Goal: Task Accomplishment & Management: Use online tool/utility

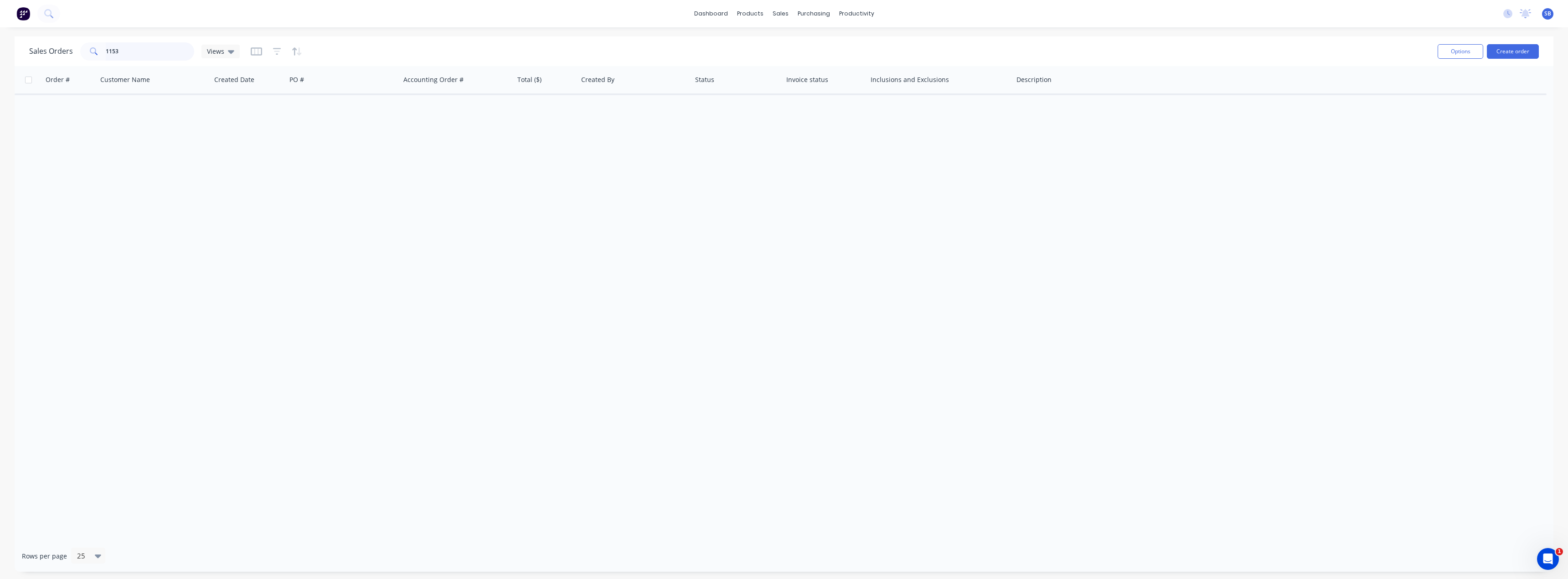
click at [147, 51] on input "1153" at bounding box center [150, 51] width 89 height 18
type input "1150"
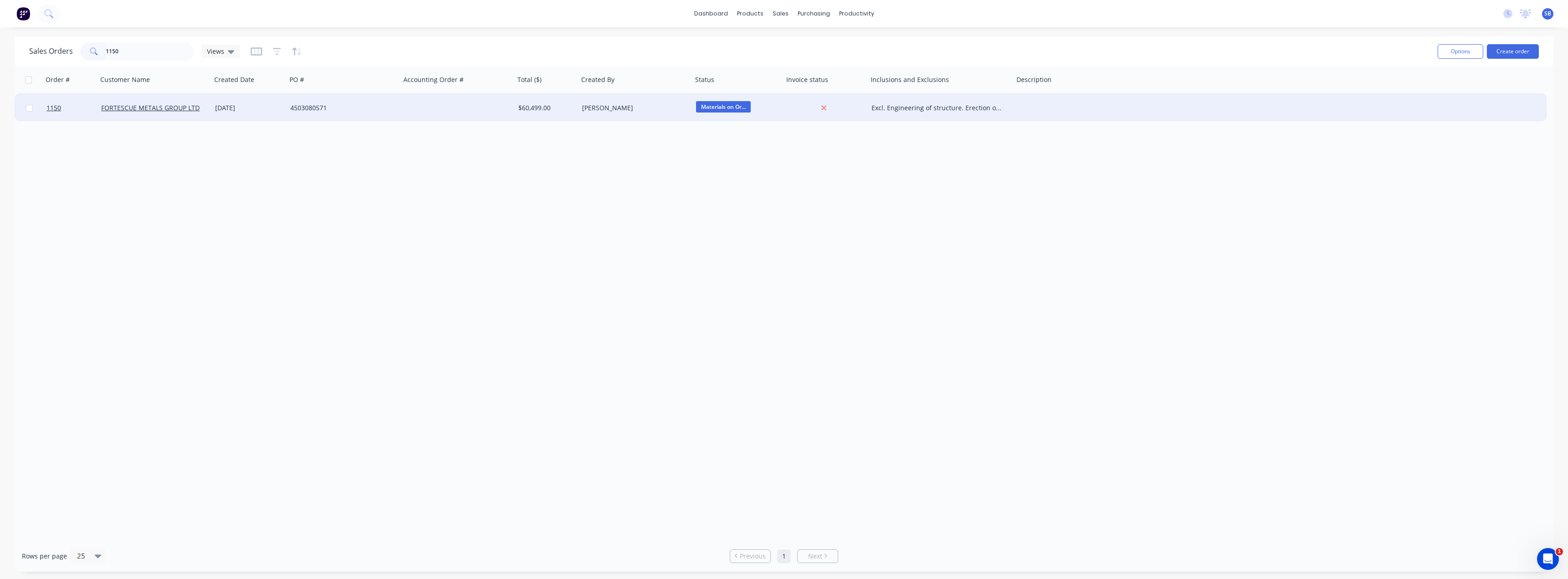
click at [297, 107] on div "4503080571" at bounding box center [341, 108] width 101 height 9
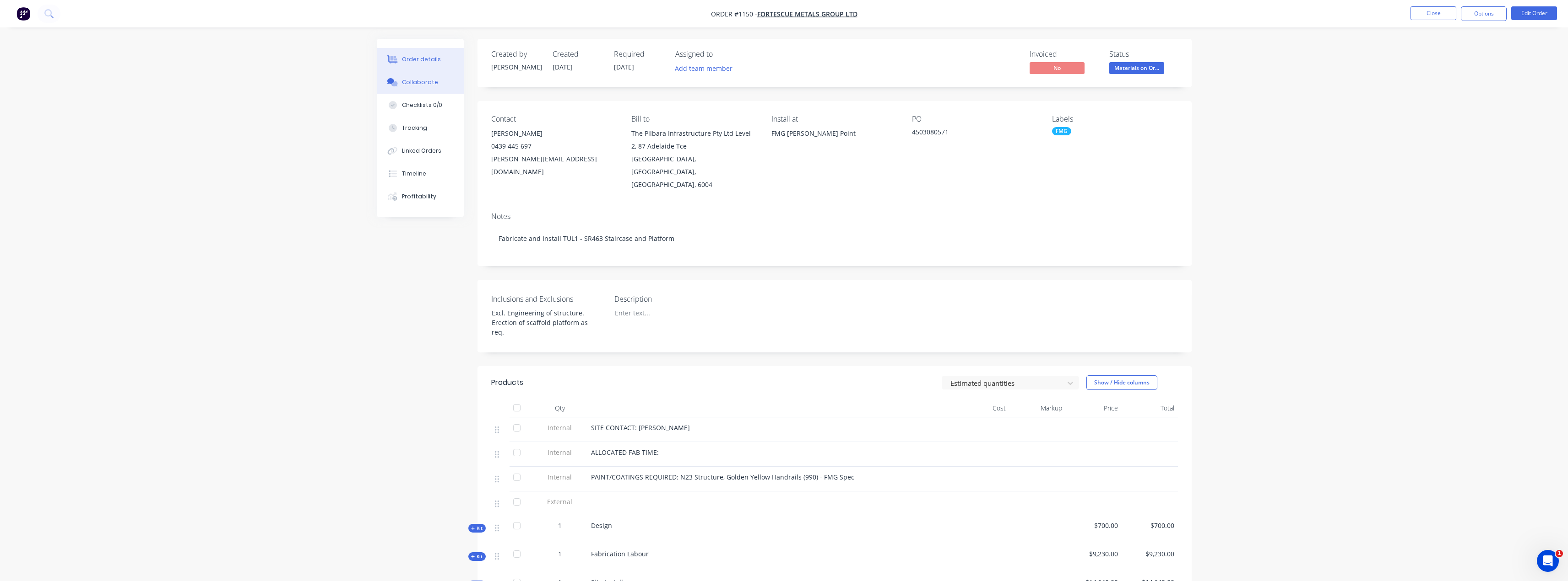
click at [424, 85] on div "Collaborate" at bounding box center [419, 83] width 36 height 8
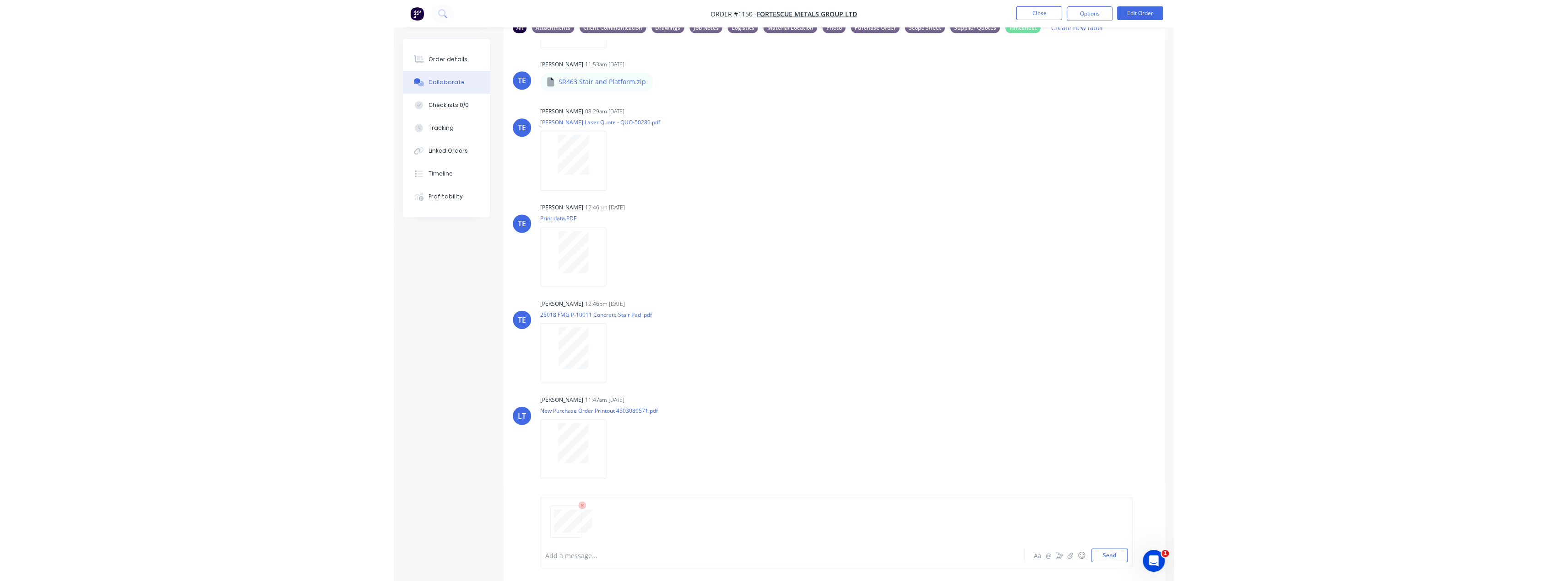
scroll to position [1149, 0]
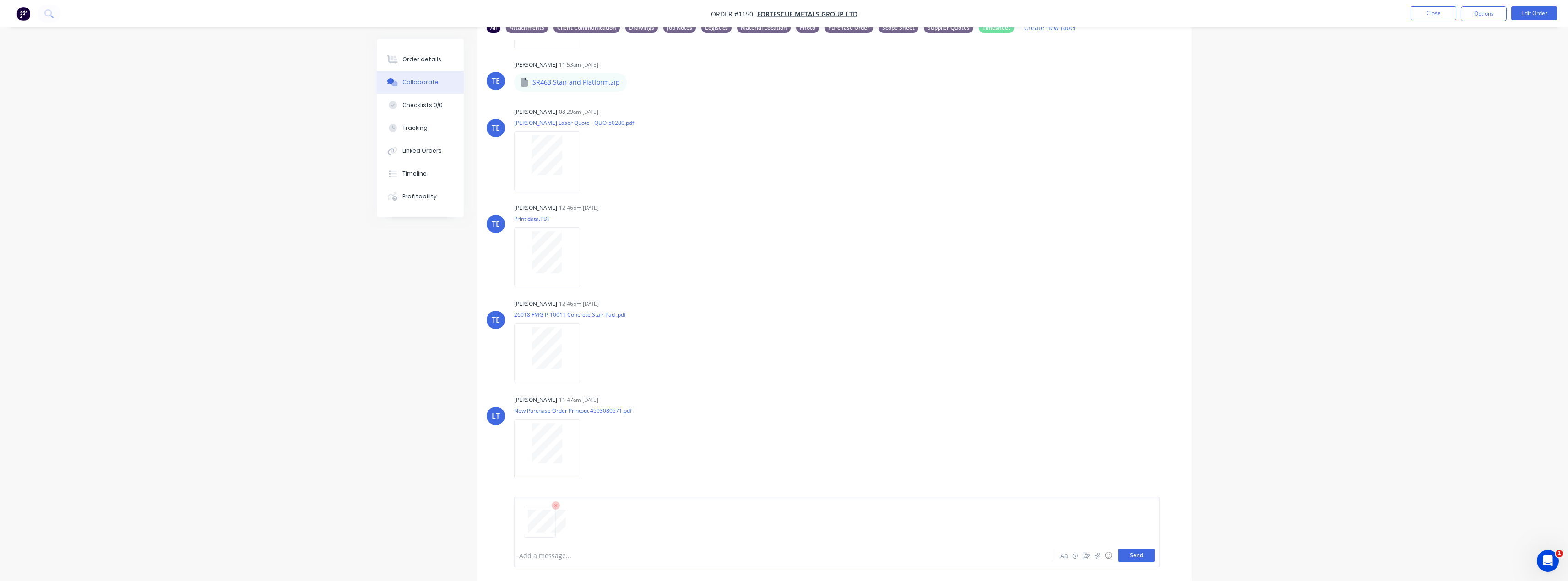
click at [1146, 558] on button "Send" at bounding box center [1136, 556] width 36 height 13
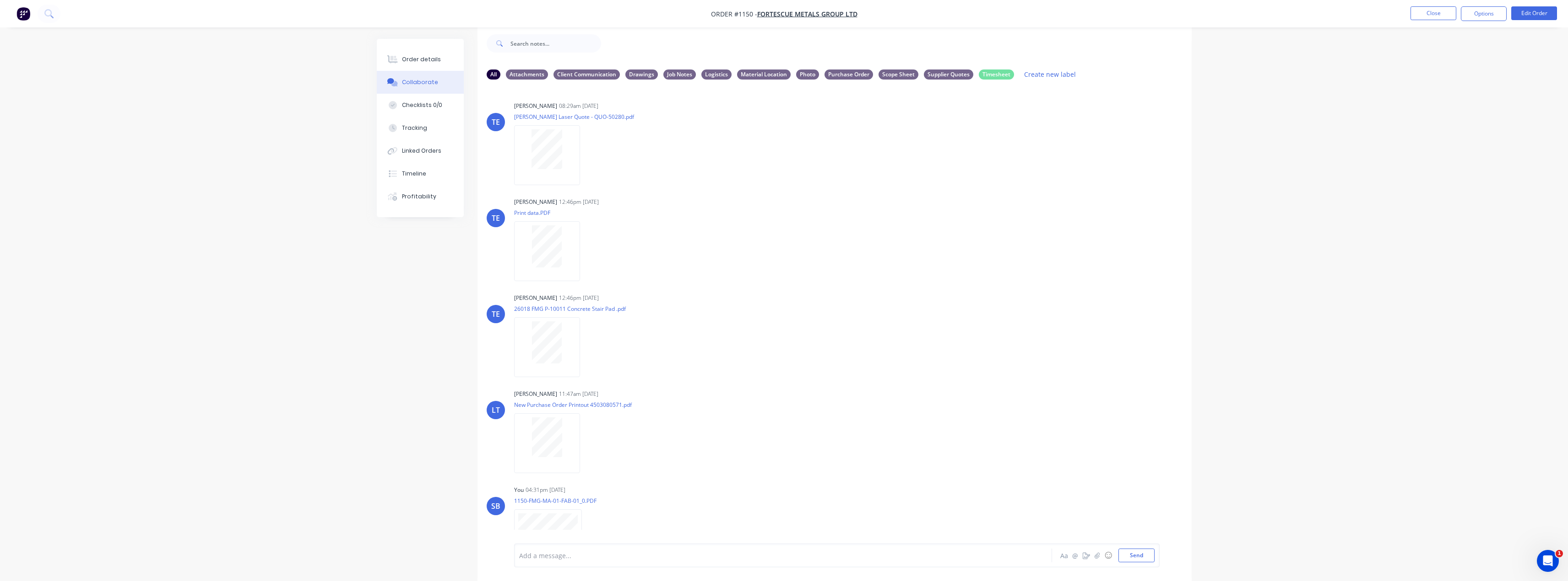
scroll to position [1245, 0]
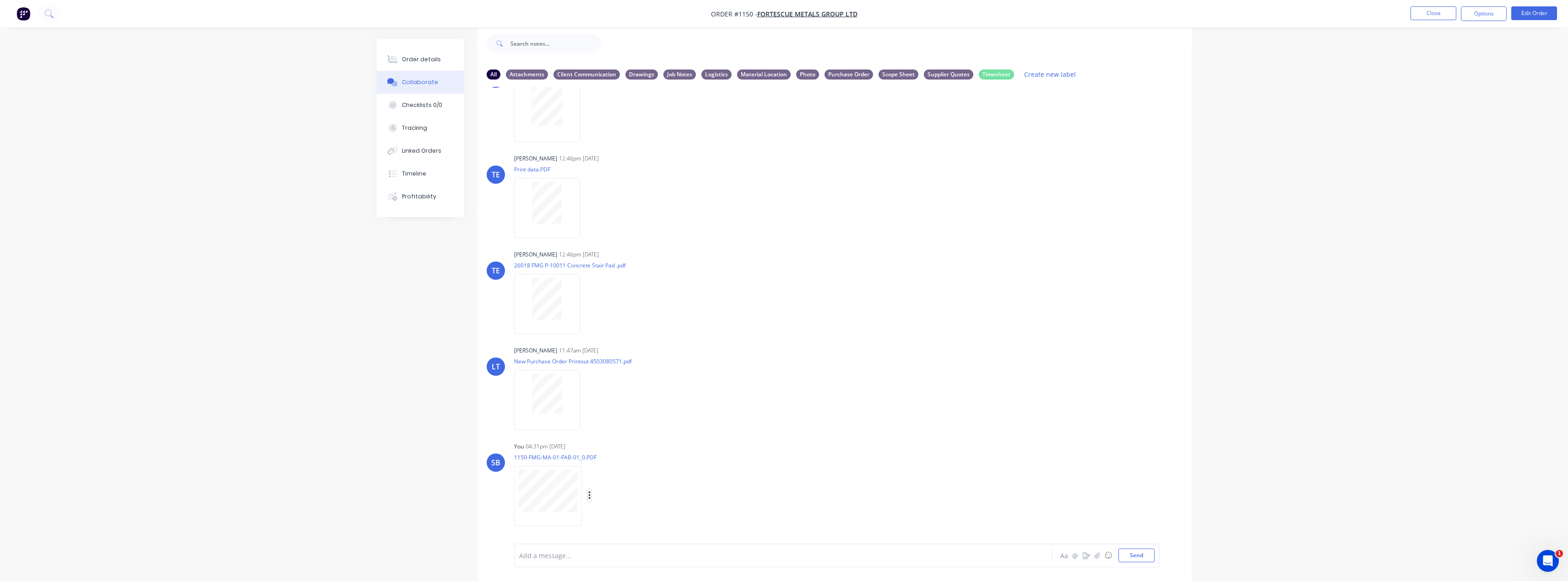
click at [589, 494] on icon "button" at bounding box center [590, 495] width 3 height 11
click at [633, 478] on button "Labels" at bounding box center [649, 476] width 103 height 21
click at [681, 507] on div "Drawings" at bounding box center [678, 512] width 33 height 10
click at [956, 449] on div "SB You 04:31pm [DATE] 1150-FMG-MA-01-FAB-01_0.PDF Labels Download Delete" at bounding box center [834, 481] width 714 height 82
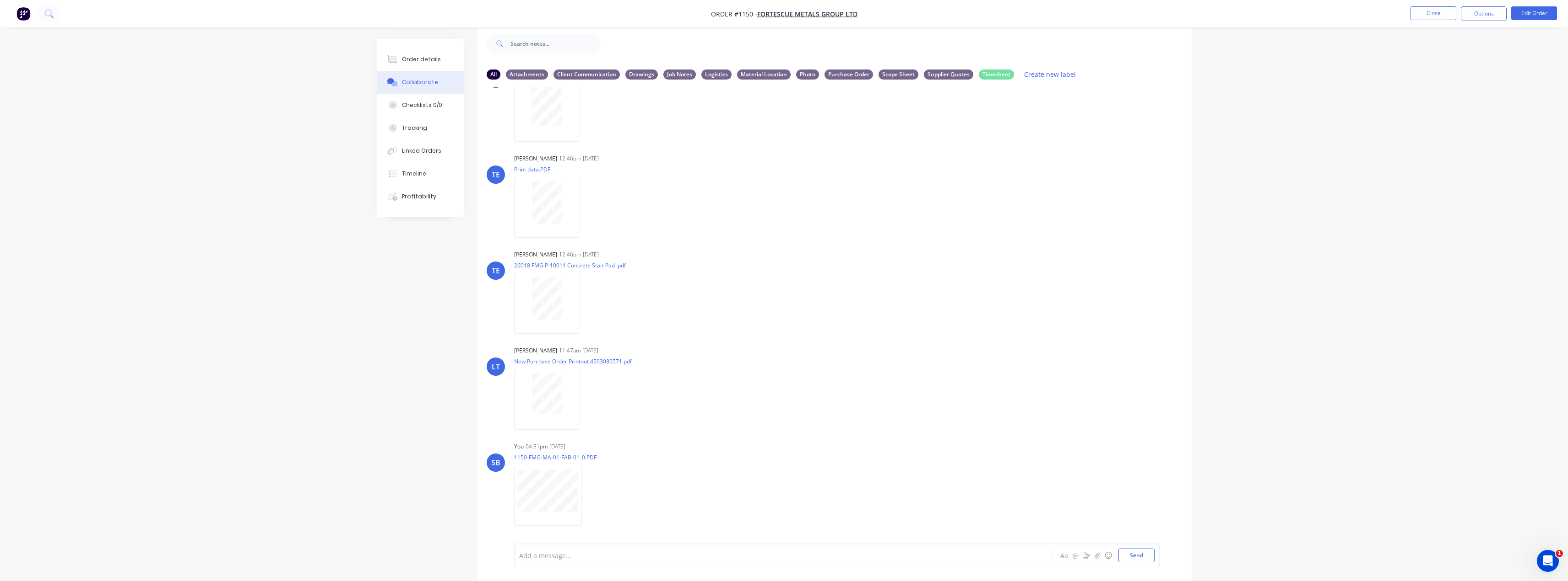
click at [0, 0] on div "Labels Download Delete" at bounding box center [0, 0] width 0 height 0
click at [0, 0] on icon "button" at bounding box center [0, 0] width 0 height 0
click at [795, 461] on div "You 04:31pm [DATE] 1150-FMG-MA-01-FAB-01_0.PDF Labels Download Delete" at bounding box center [657, 481] width 286 height 82
